Goal: Find specific page/section: Find specific page/section

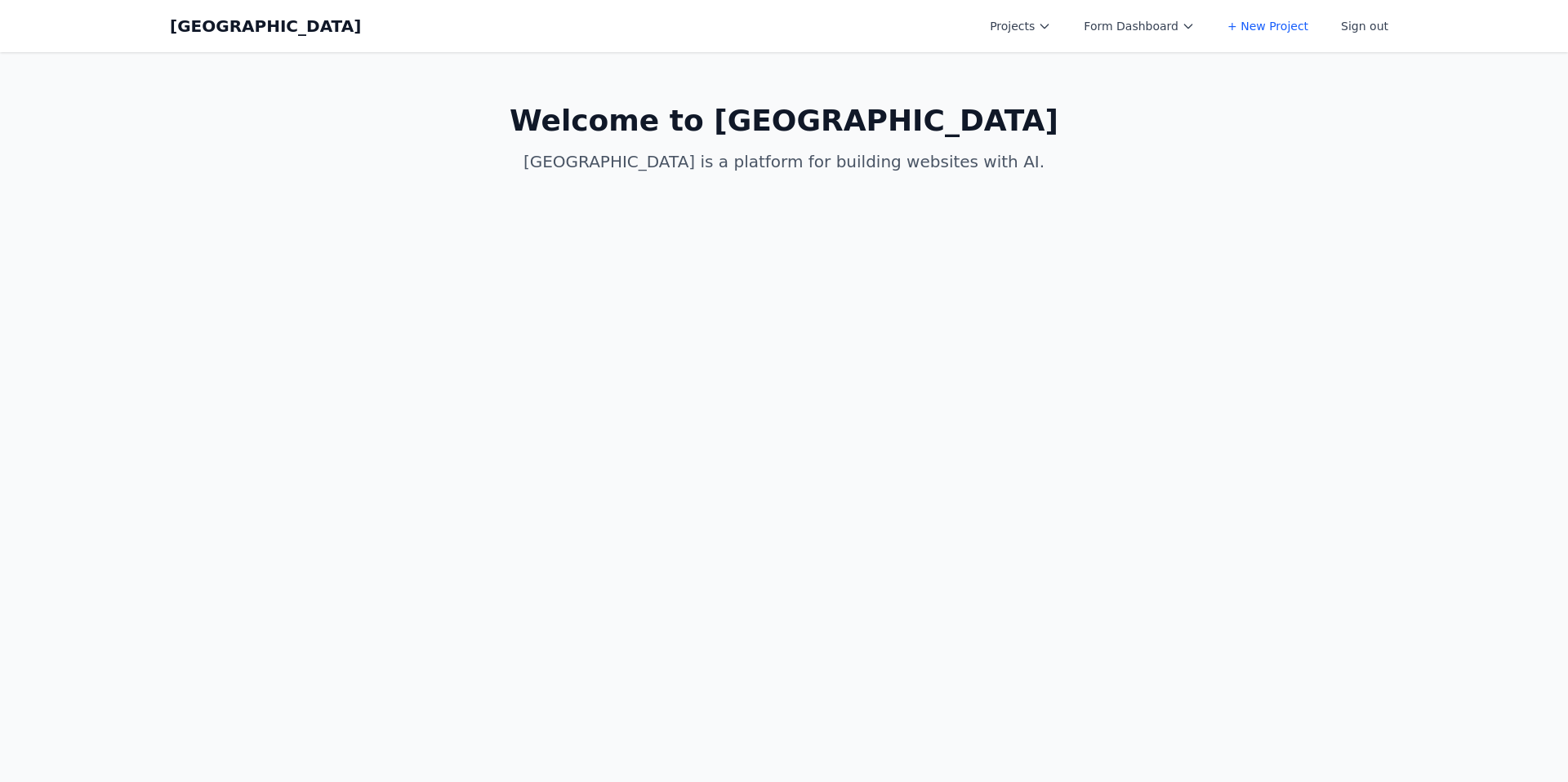
click at [1022, 34] on button "Projects" at bounding box center [1020, 26] width 81 height 30
click at [1075, 187] on link "Allen Test New" at bounding box center [1072, 202] width 183 height 30
click at [1027, 37] on button "Projects" at bounding box center [1020, 26] width 81 height 30
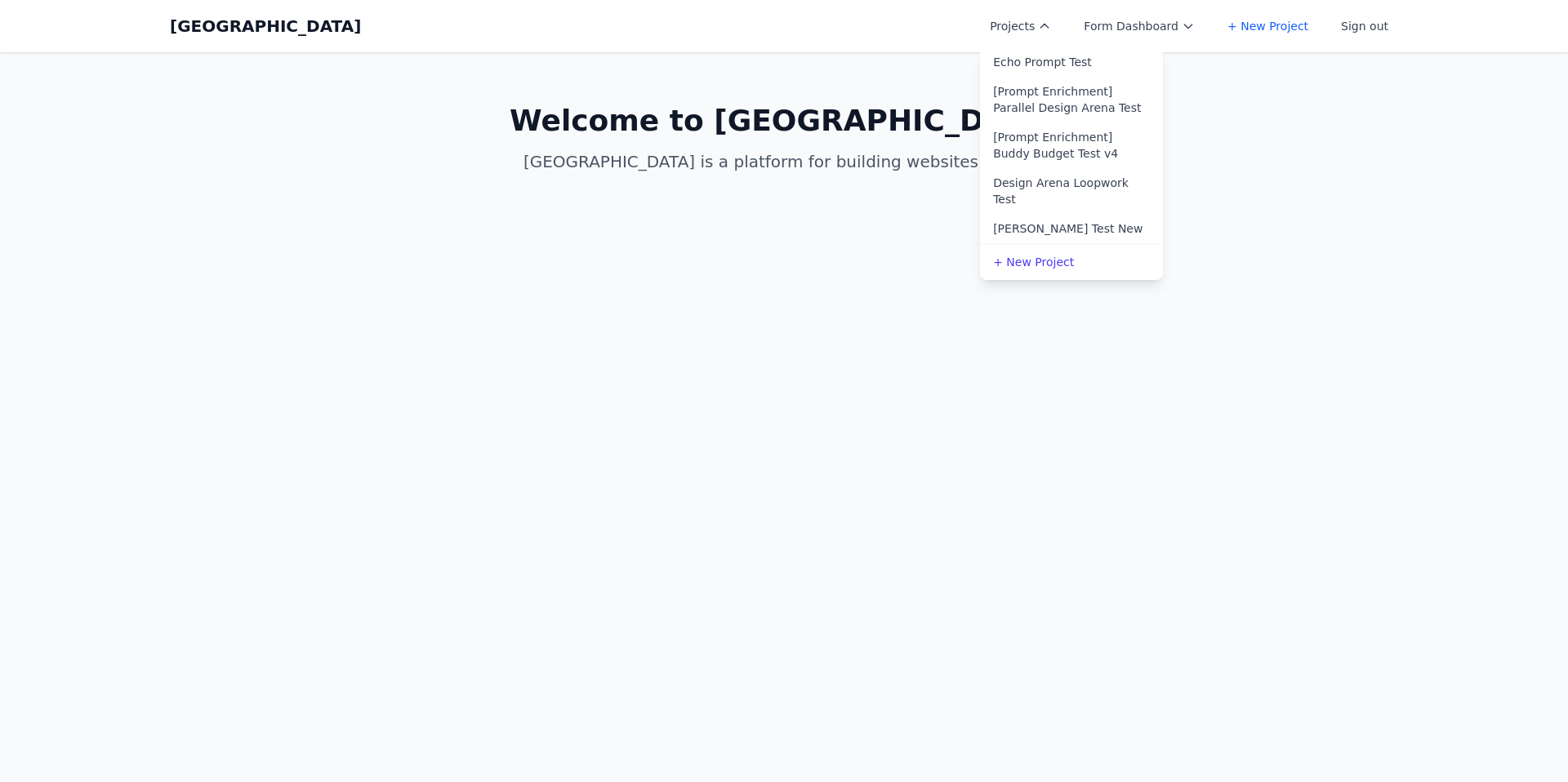
click at [1065, 214] on link "Allen Test New" at bounding box center [1072, 229] width 183 height 30
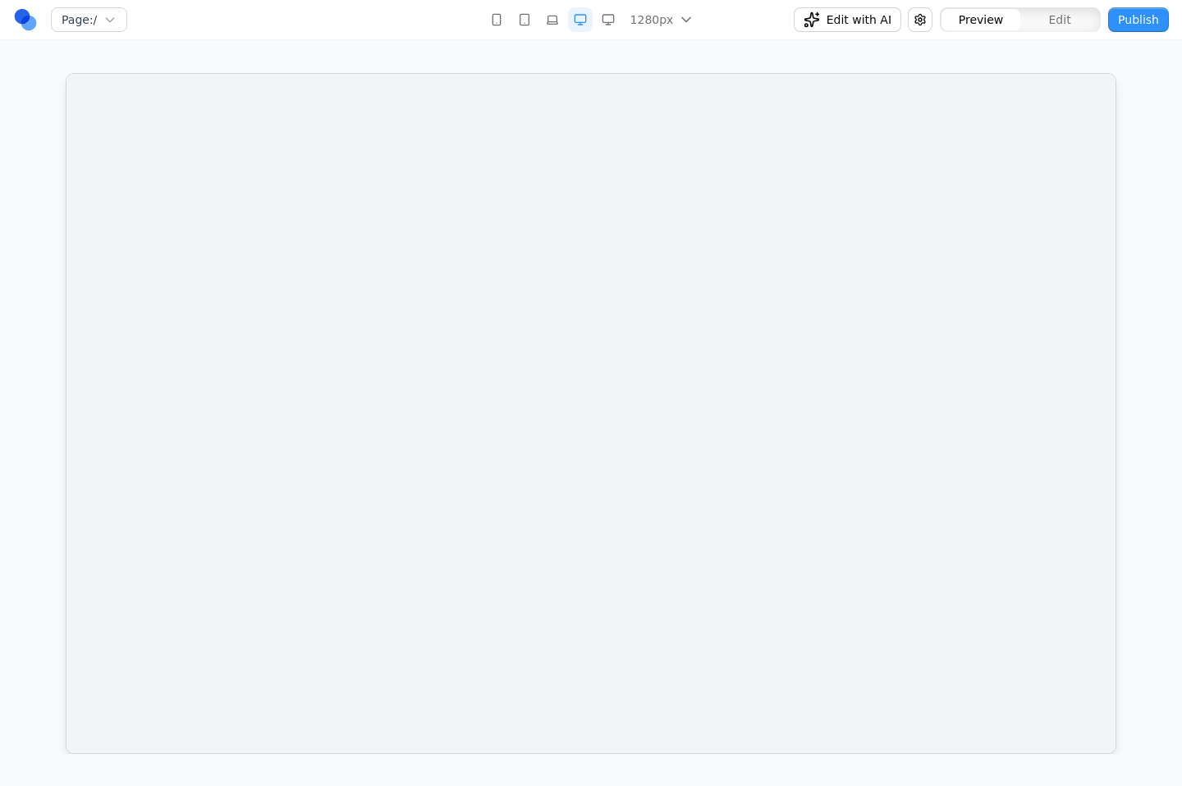
click at [1088, 59] on div "Page: / 1280px 480px 768px 1024px 1280px 1536px Edit with AI Preview Edit Publi…" at bounding box center [591, 377] width 1182 height 754
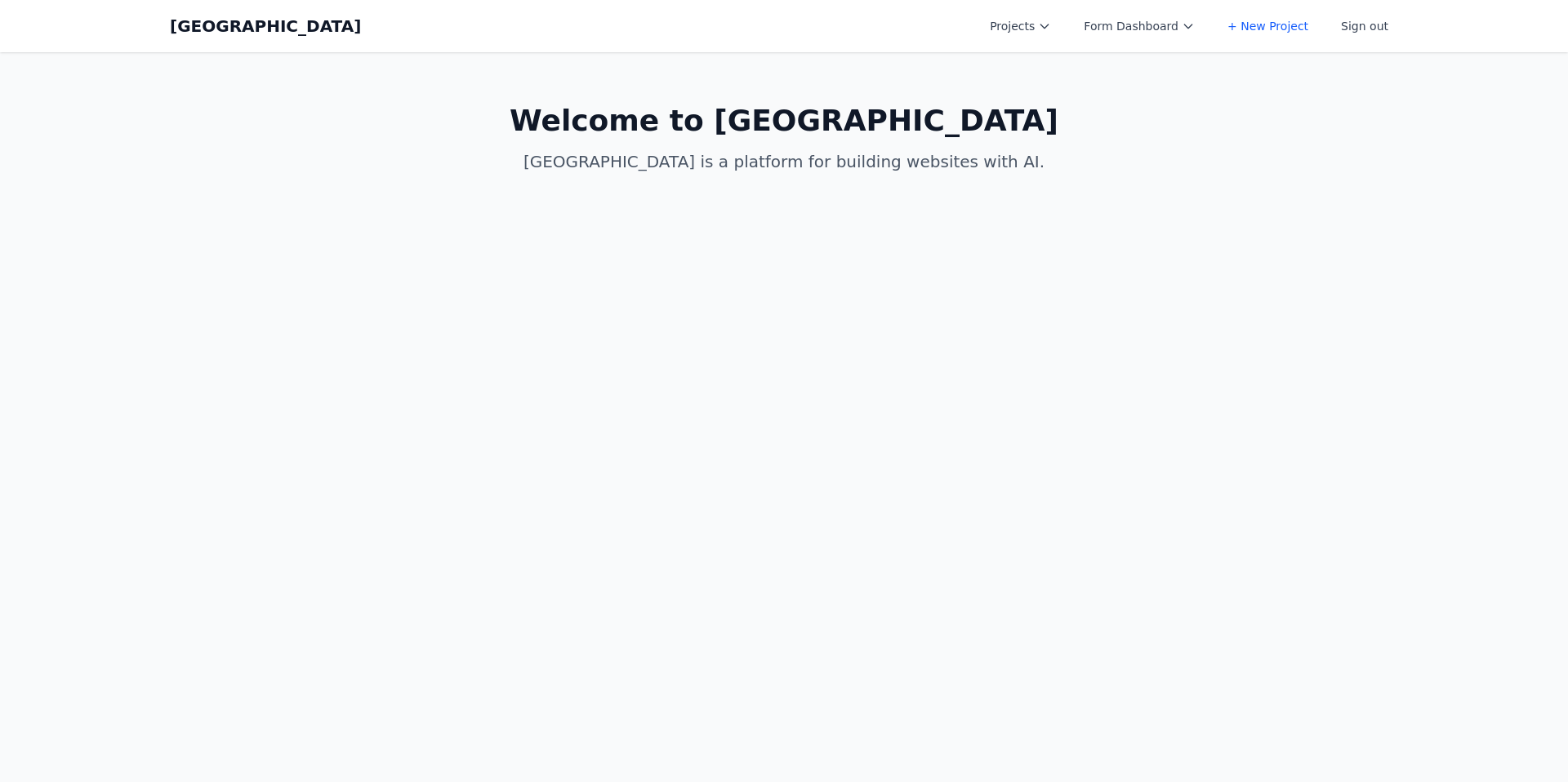
click at [1049, 32] on button "Projects" at bounding box center [1020, 26] width 81 height 30
click at [1077, 92] on link "[PERSON_NAME] Test New" at bounding box center [1072, 98] width 183 height 30
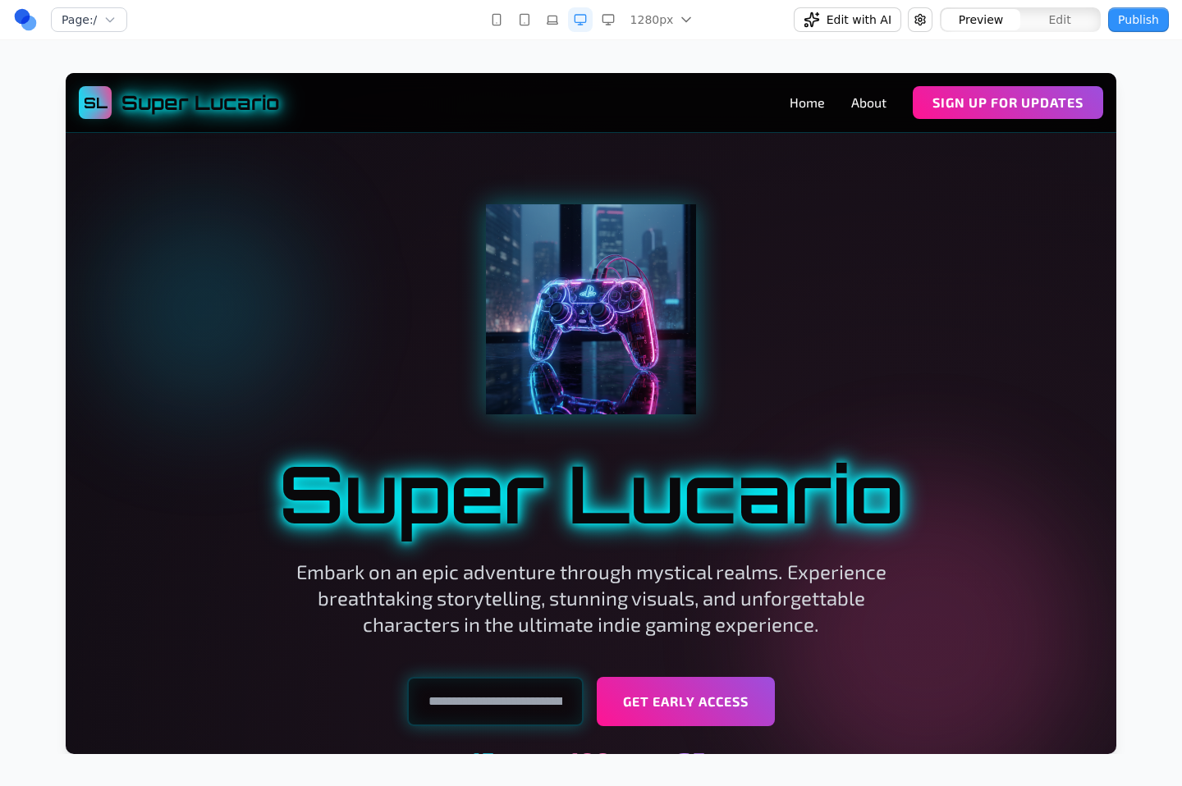
click at [977, 63] on div "Page: / 1280px 480px 768px 1024px 1280px 1536px Edit with AI Preview Edit Publi…" at bounding box center [591, 377] width 1182 height 754
